Goal: Task Accomplishment & Management: Manage account settings

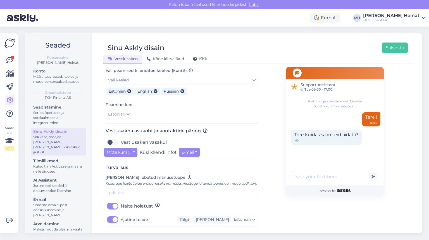
scroll to position [201, 0]
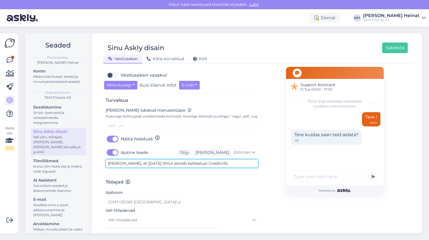
click at [221, 168] on textarea "[PERSON_NAME], et [DATE] õhtul esineb katkestusi Creditinfo infosüsteemide töös…" at bounding box center [182, 163] width 153 height 9
drag, startPoint x: 236, startPoint y: 169, endPoint x: 175, endPoint y: 177, distance: 61.8
click at [175, 175] on div "Turvalisus [PERSON_NAME] lubatud manusetüüpe Kasutage failitüüpide eraldamiseks…" at bounding box center [182, 136] width 153 height 77
type textarea "[PERSON_NAME], et [DATE] õhtul esineb katkestusi Creditinfo"
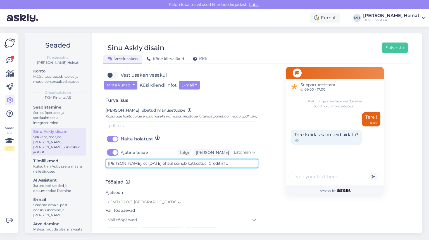
scroll to position [0, 0]
drag, startPoint x: 218, startPoint y: 169, endPoint x: 90, endPoint y: 171, distance: 128.0
click at [90, 171] on div "Seaded Personaalne [PERSON_NAME] Heinat Konto Määra teavitused, keeled ja muud …" at bounding box center [223, 133] width 397 height 200
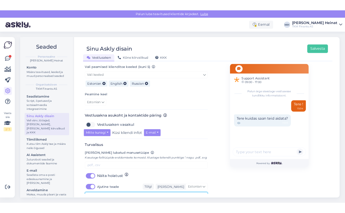
scroll to position [179, 0]
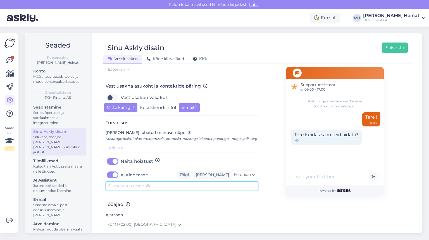
click at [134, 190] on textarea at bounding box center [182, 185] width 153 height 9
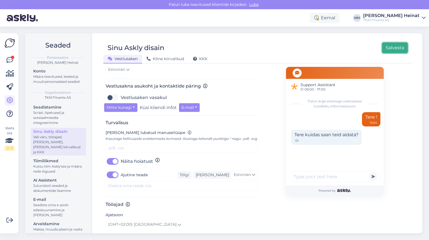
click at [391, 47] on button "Salvesta" at bounding box center [395, 47] width 26 height 11
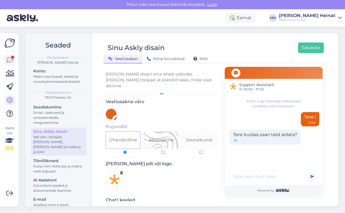
click at [7, 59] on icon at bounding box center [9, 60] width 7 height 7
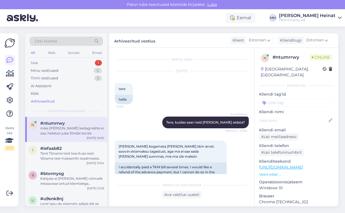
scroll to position [860, 0]
